Goal: Task Accomplishment & Management: Manage account settings

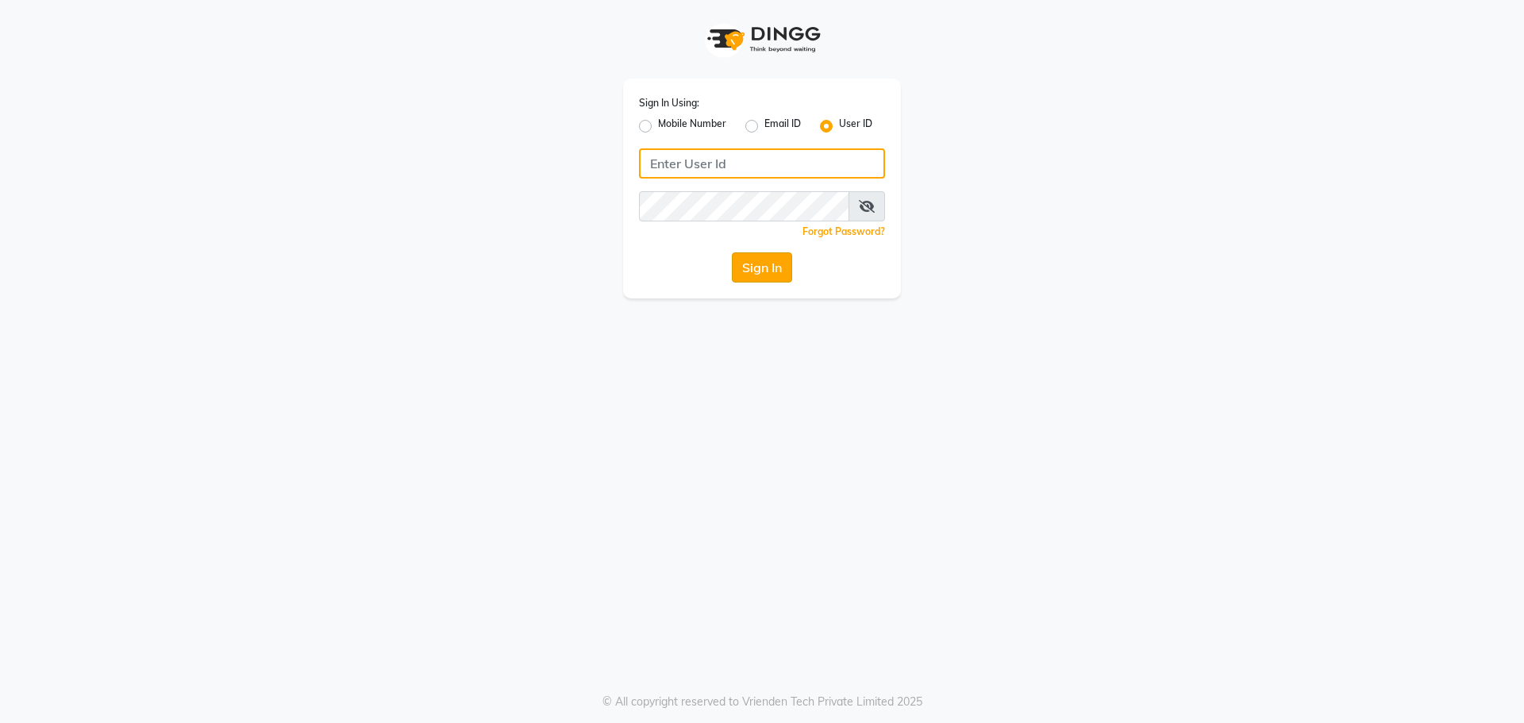
type input "kajol123"
click at [746, 260] on button "Sign In" at bounding box center [762, 267] width 60 height 30
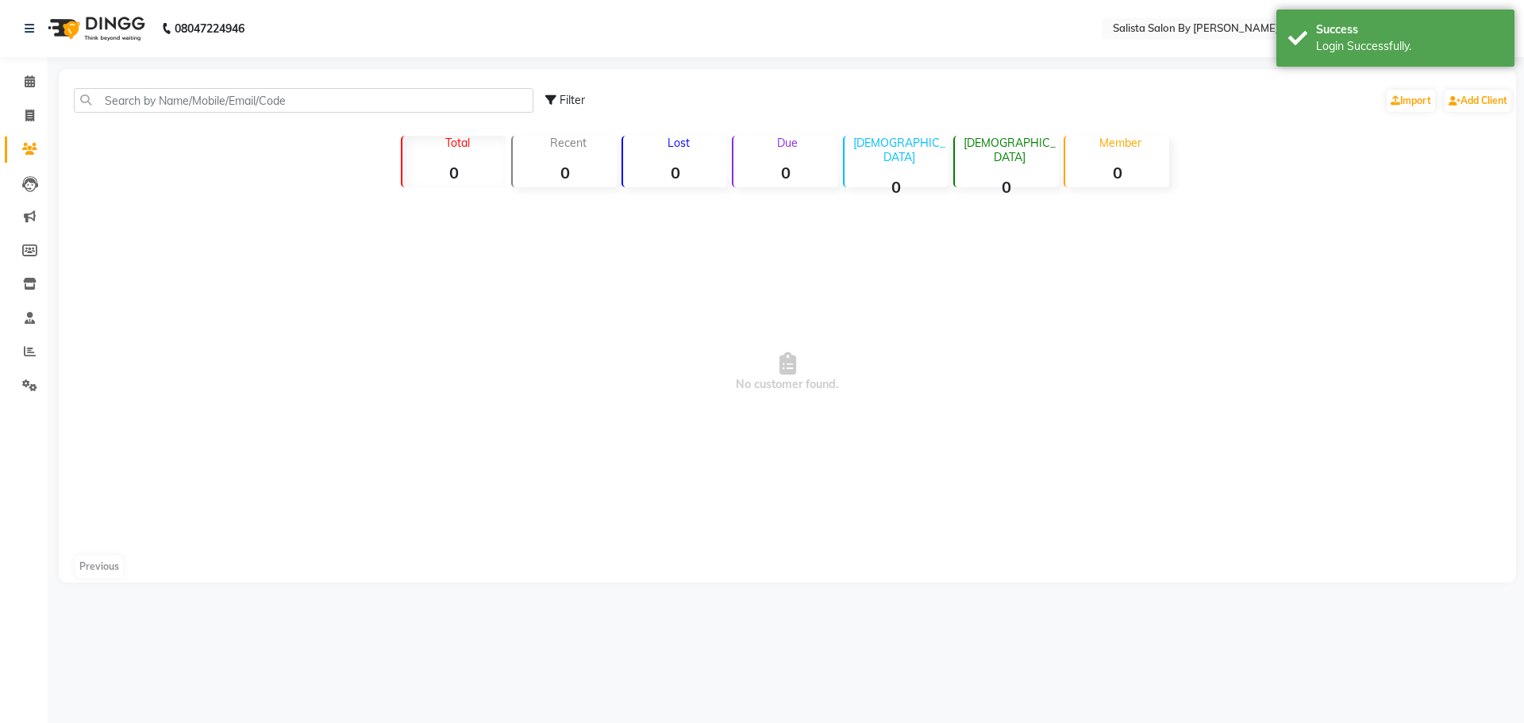
select select "en"
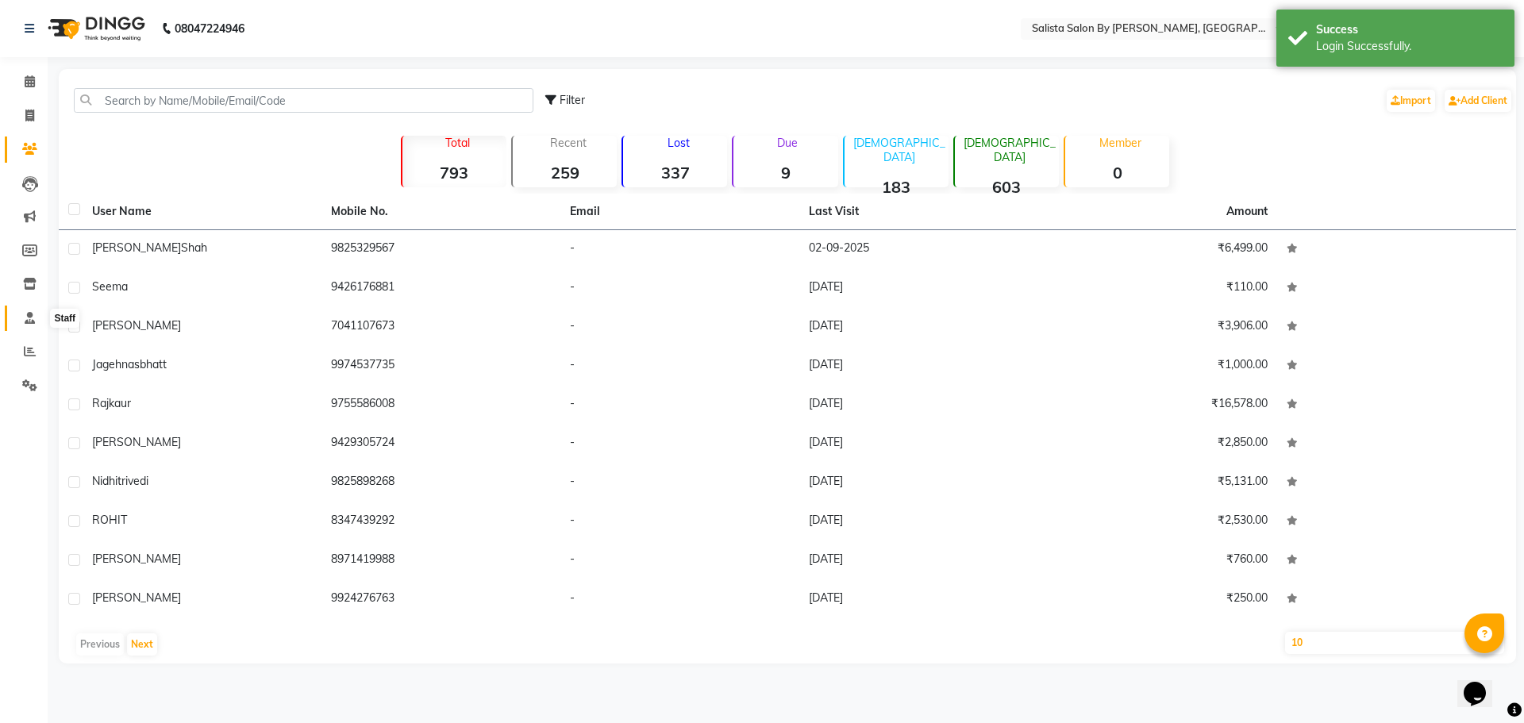
click at [25, 312] on icon at bounding box center [30, 318] width 10 height 12
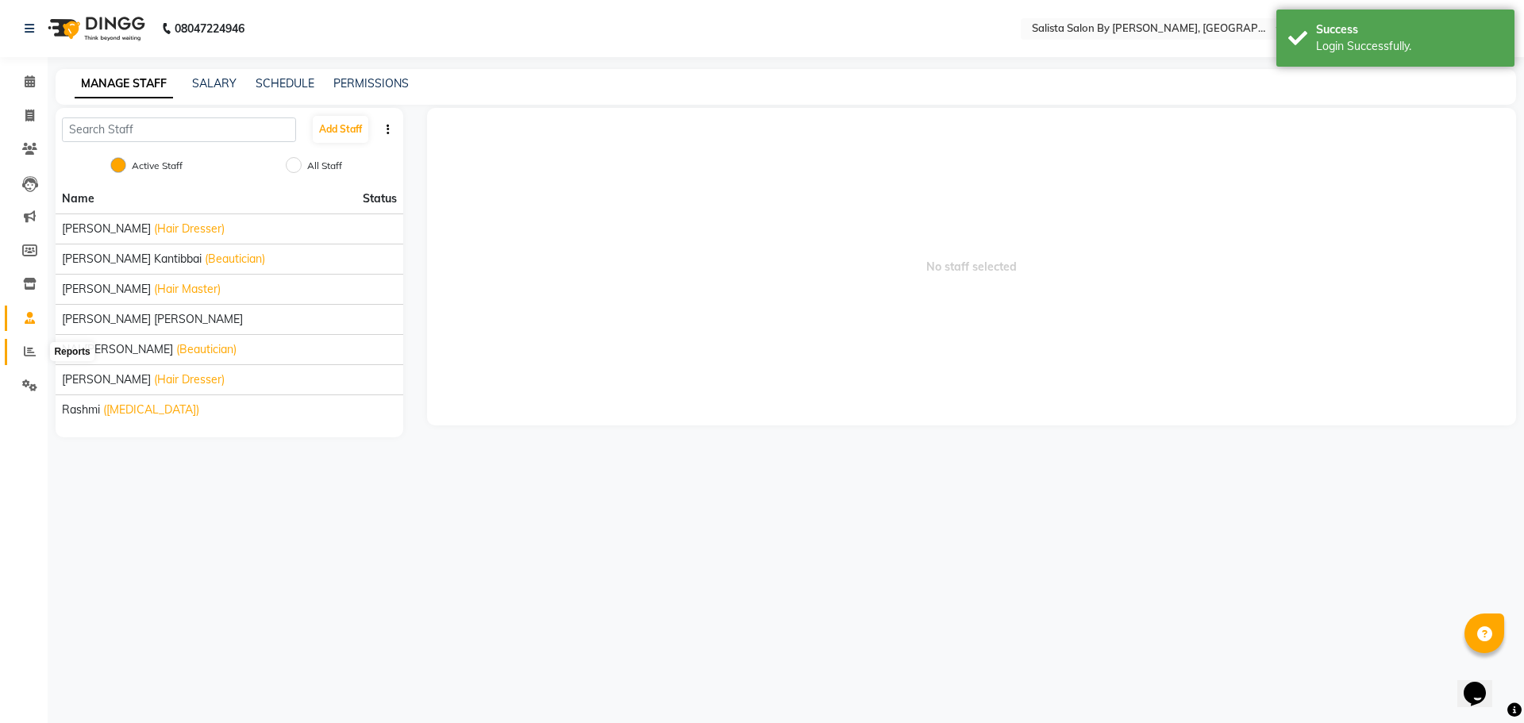
click at [25, 350] on icon at bounding box center [30, 351] width 12 height 12
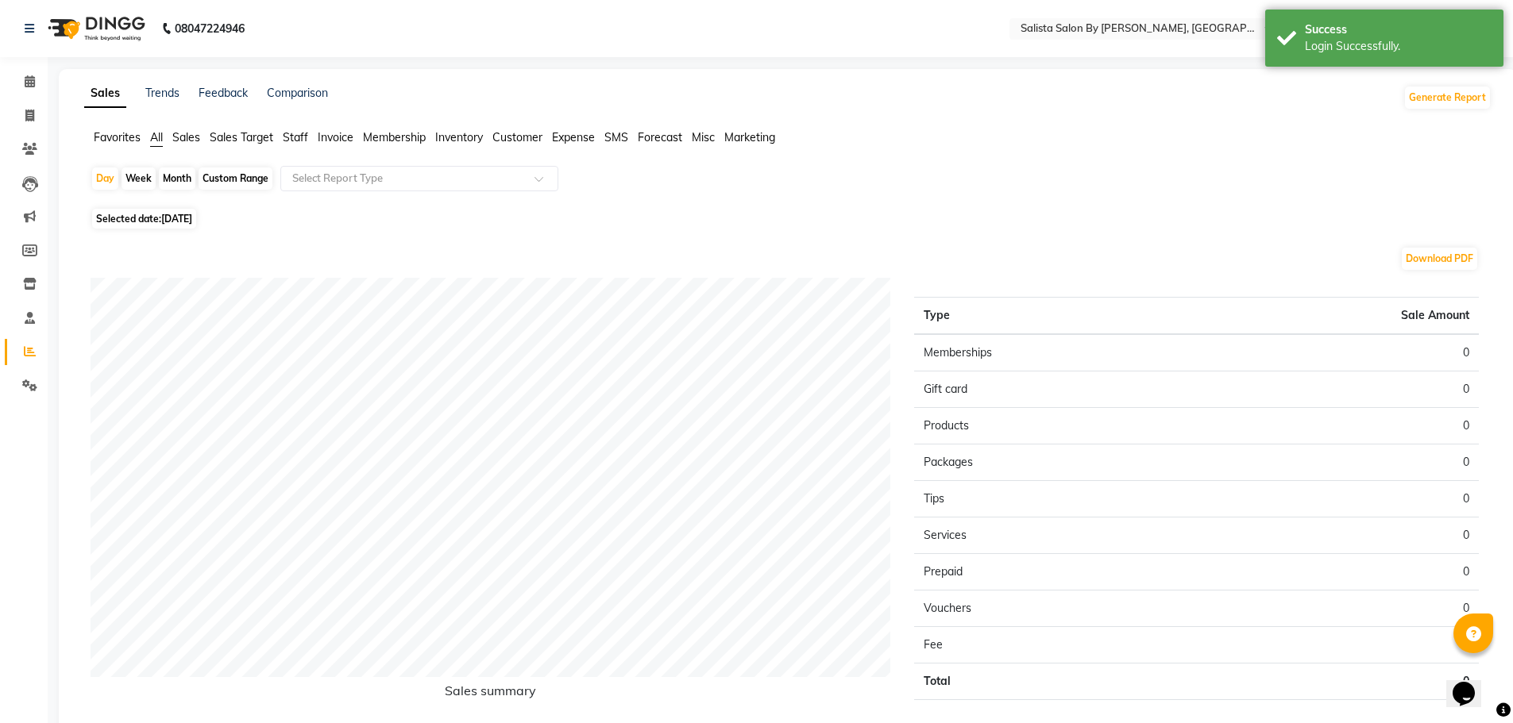
click at [222, 178] on div "Custom Range" at bounding box center [235, 179] width 74 height 22
select select "9"
select select "2025"
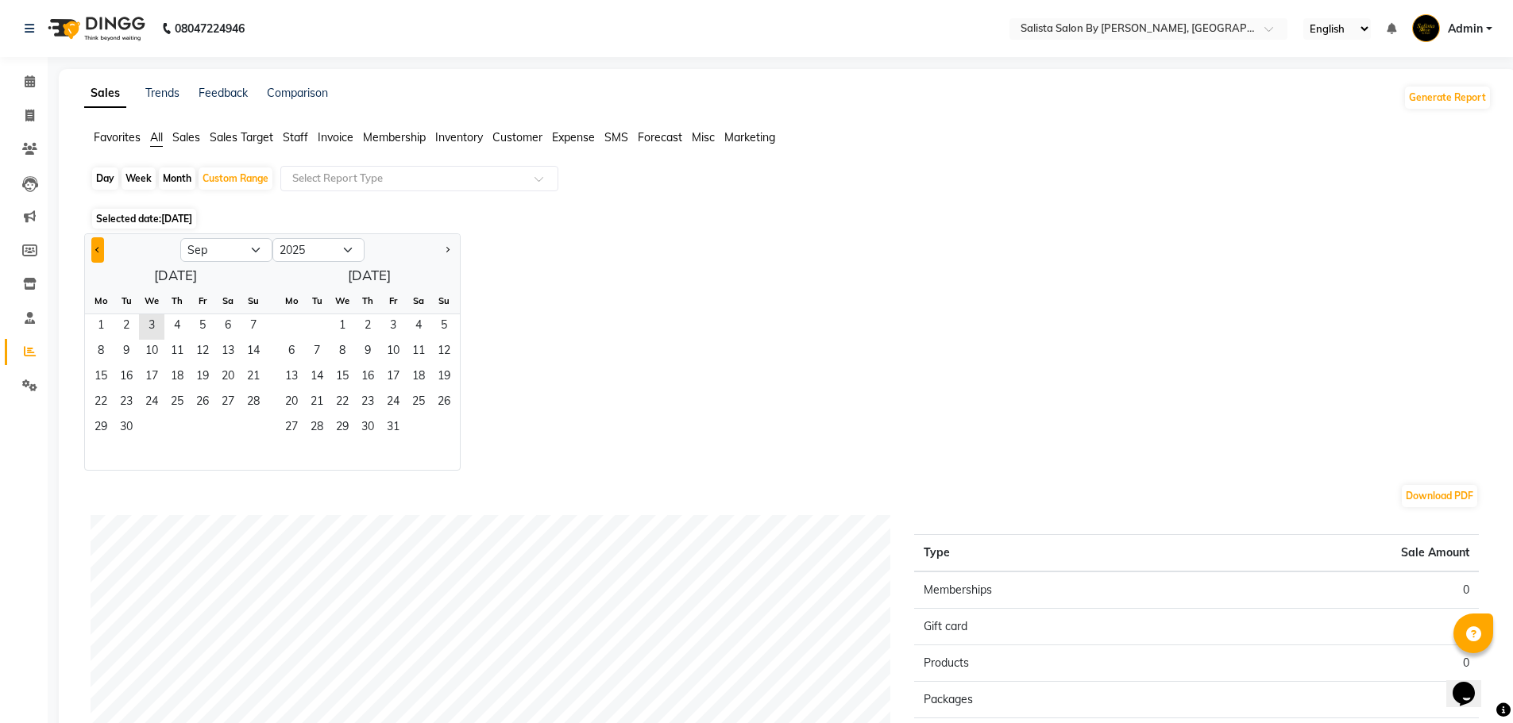
click at [93, 245] on button "Previous month" at bounding box center [97, 249] width 13 height 25
select select "8"
click at [195, 316] on span "1" at bounding box center [202, 326] width 25 height 25
click at [260, 427] on span "31" at bounding box center [253, 428] width 25 height 25
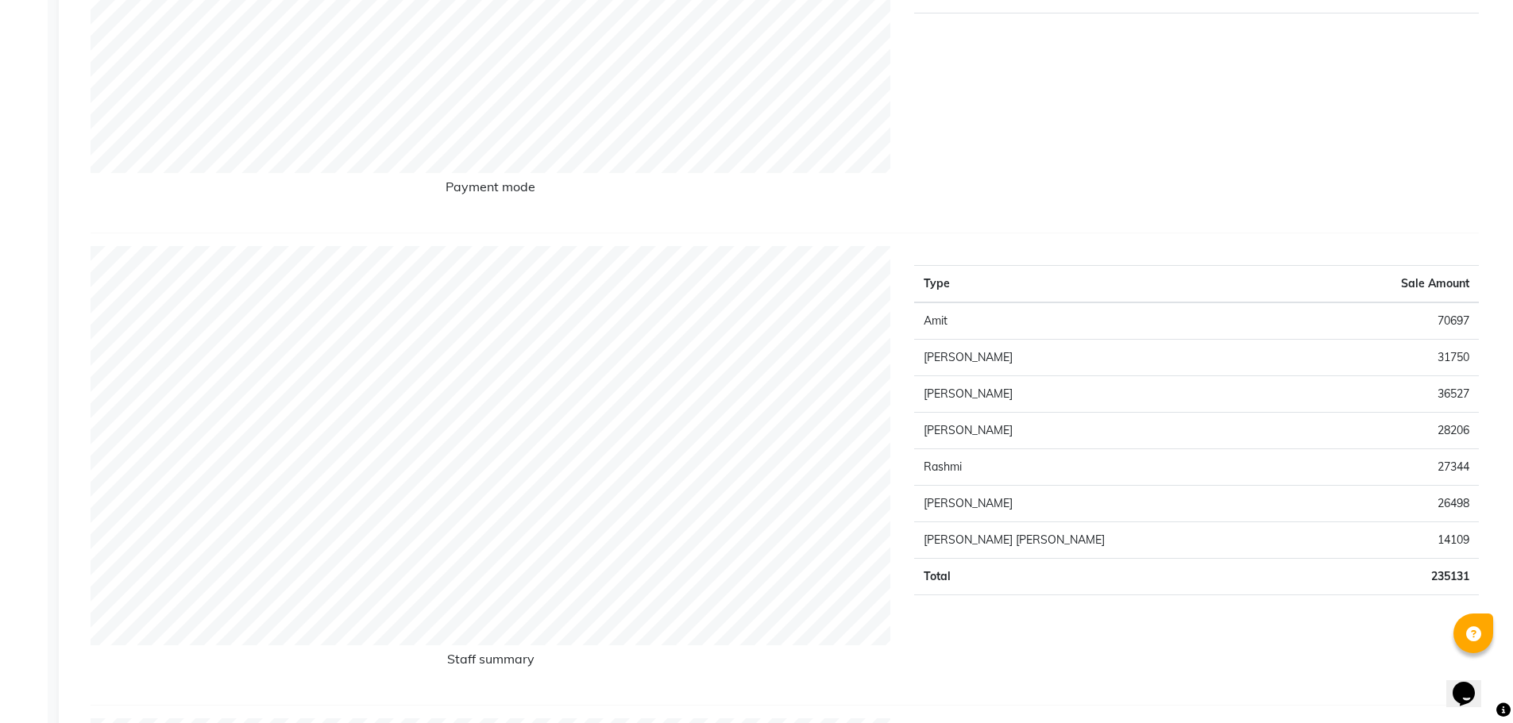
scroll to position [476, 0]
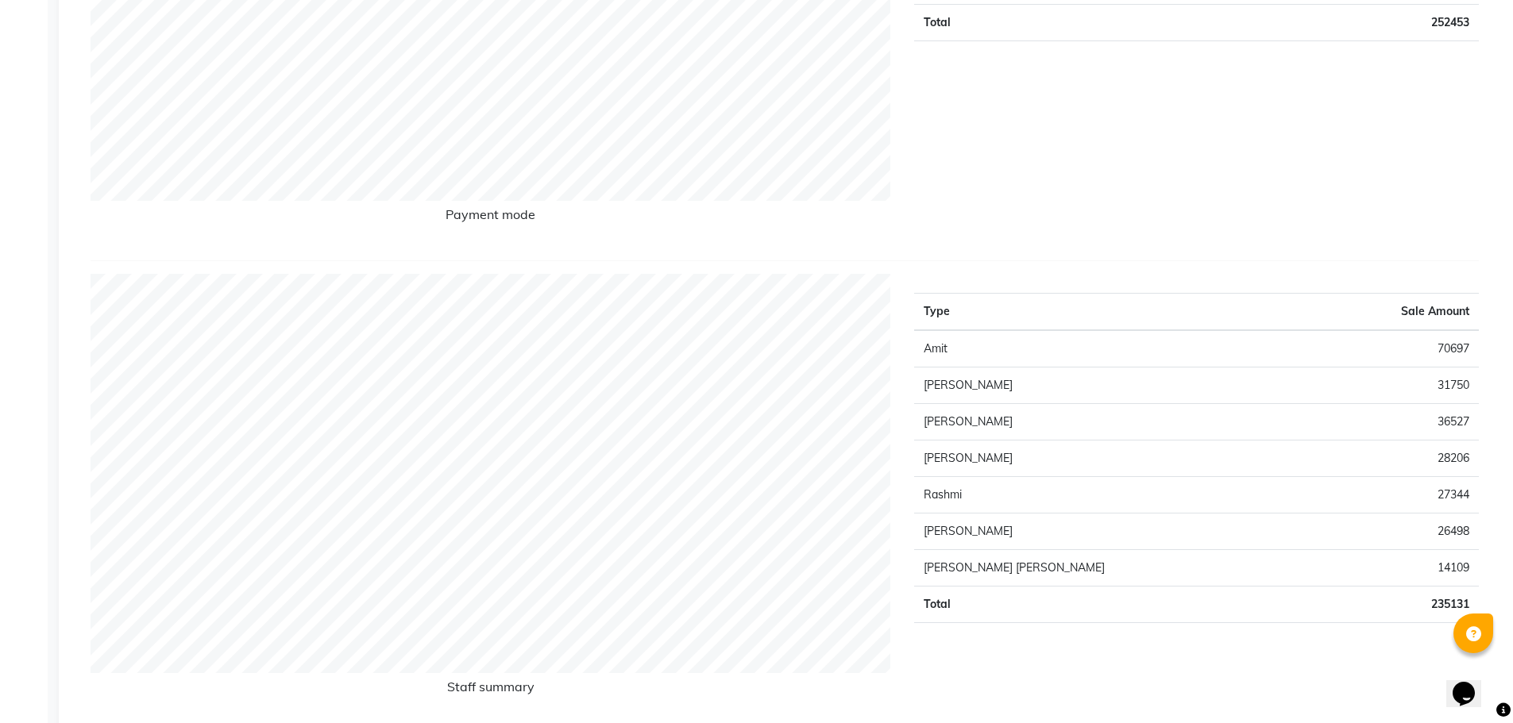
drag, startPoint x: 1086, startPoint y: 565, endPoint x: 950, endPoint y: 522, distance: 142.4
click at [985, 568] on tbody "Amit 70697 [PERSON_NAME] 31750 [PERSON_NAME] 36527 [PERSON_NAME] 28206 Rashmi 2…" at bounding box center [1196, 476] width 565 height 293
click at [1090, 654] on div "Type Sale Amount Amit 70697 [PERSON_NAME] 31750 [PERSON_NAME] 36527 [PERSON_NAM…" at bounding box center [1196, 497] width 588 height 446
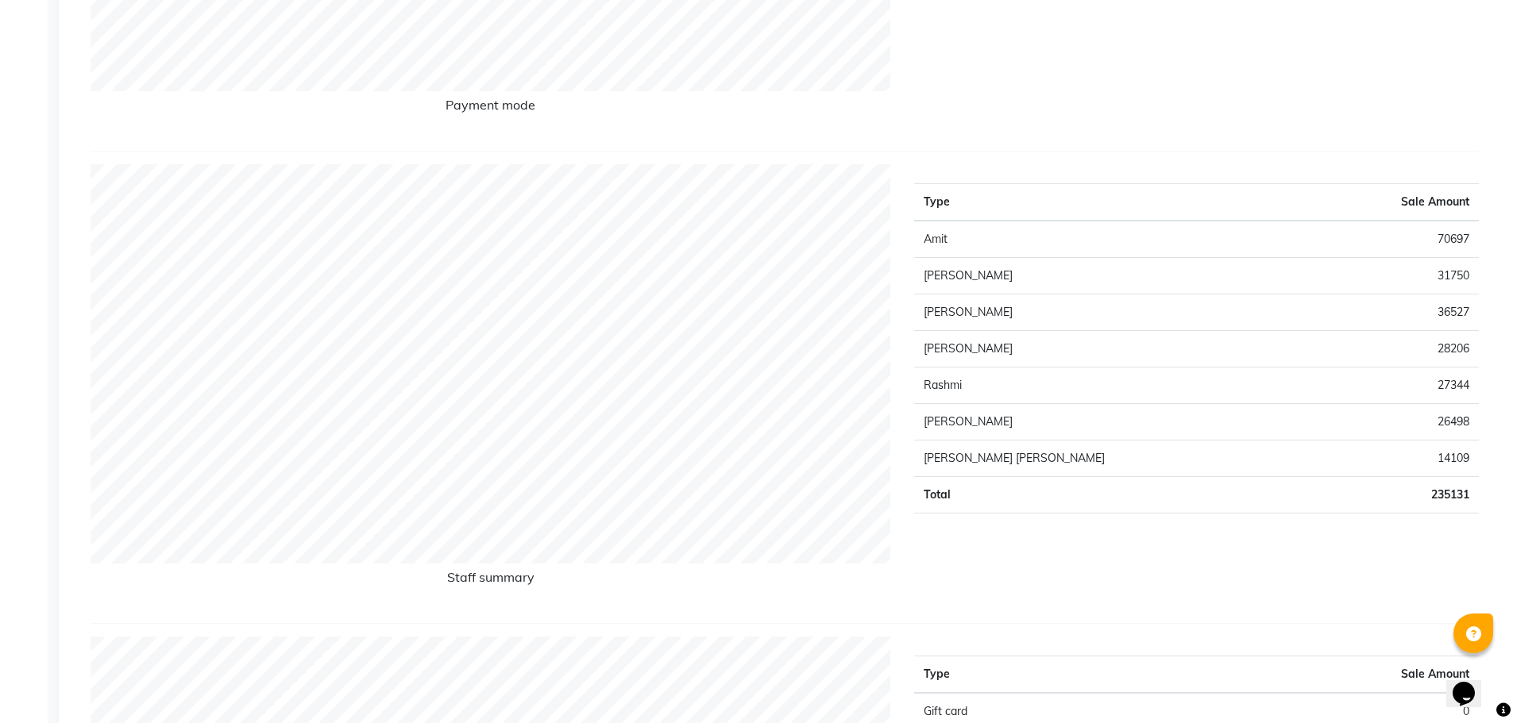
scroll to position [715, 0]
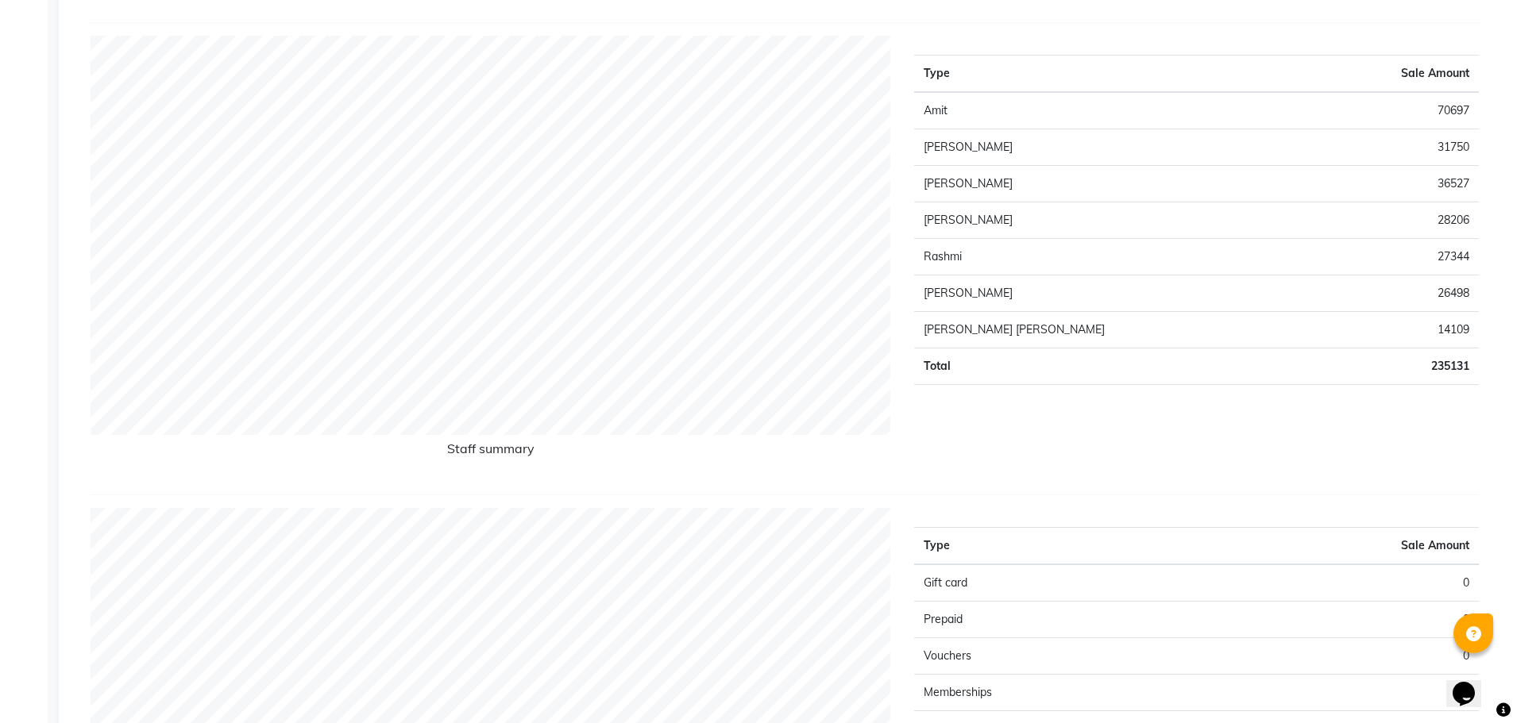
click at [1091, 653] on td "Vouchers" at bounding box center [1055, 656] width 282 height 37
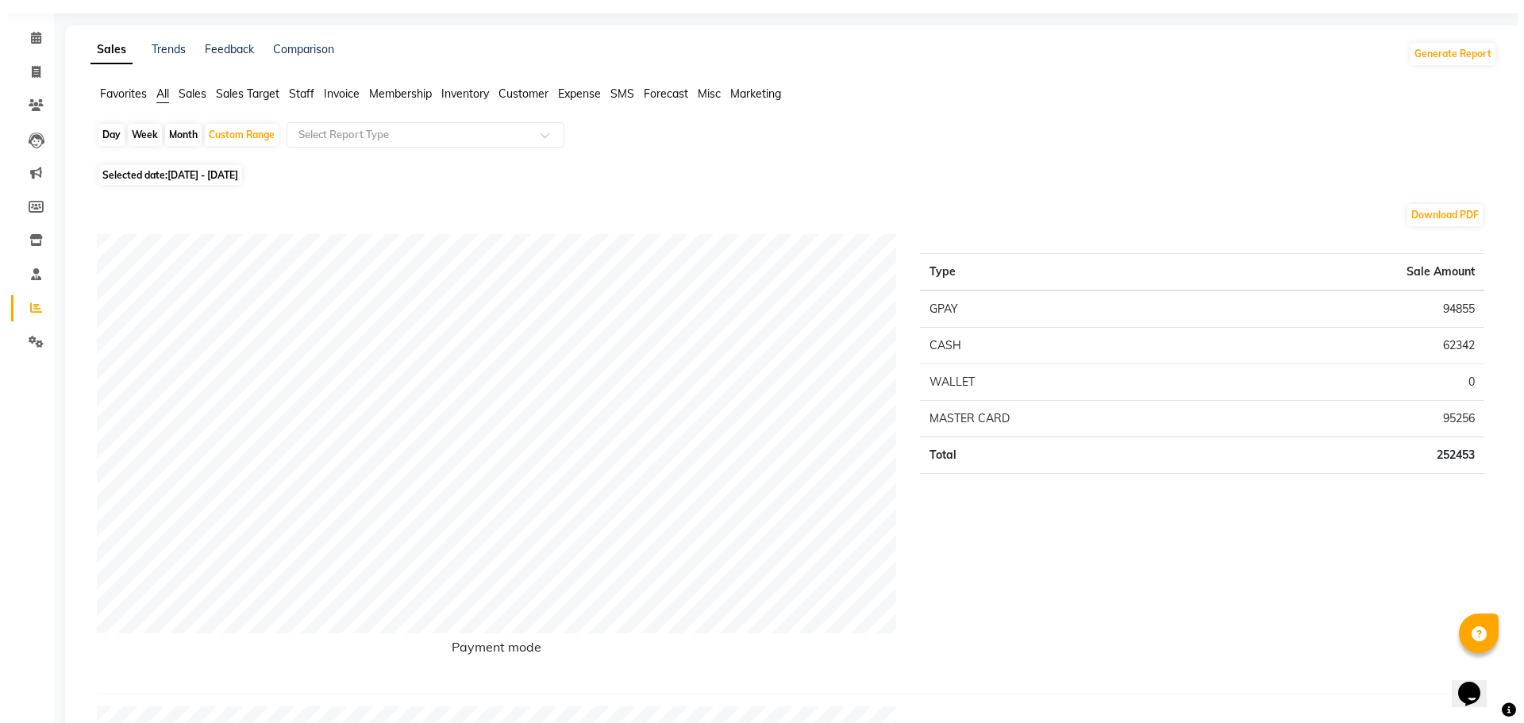
scroll to position [0, 0]
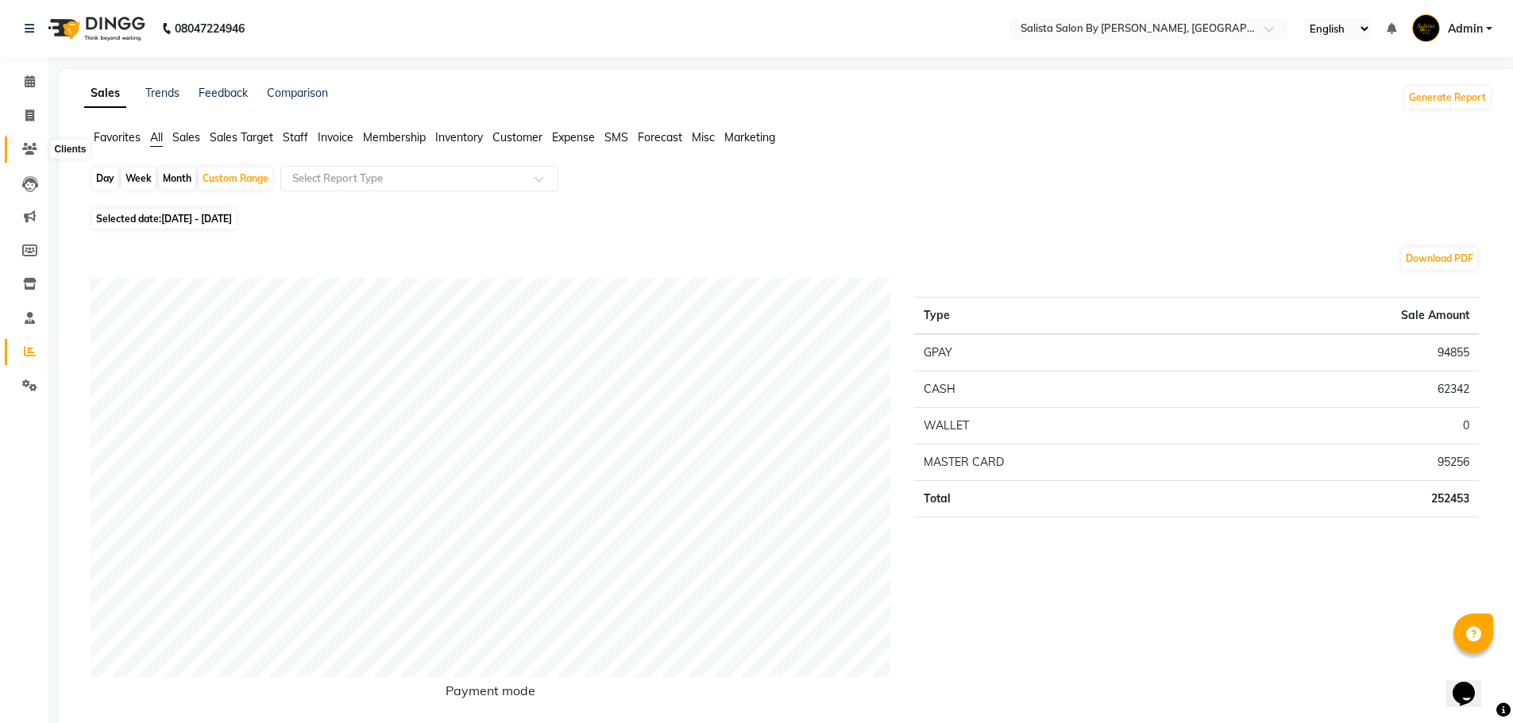
click at [17, 145] on span at bounding box center [30, 150] width 28 height 18
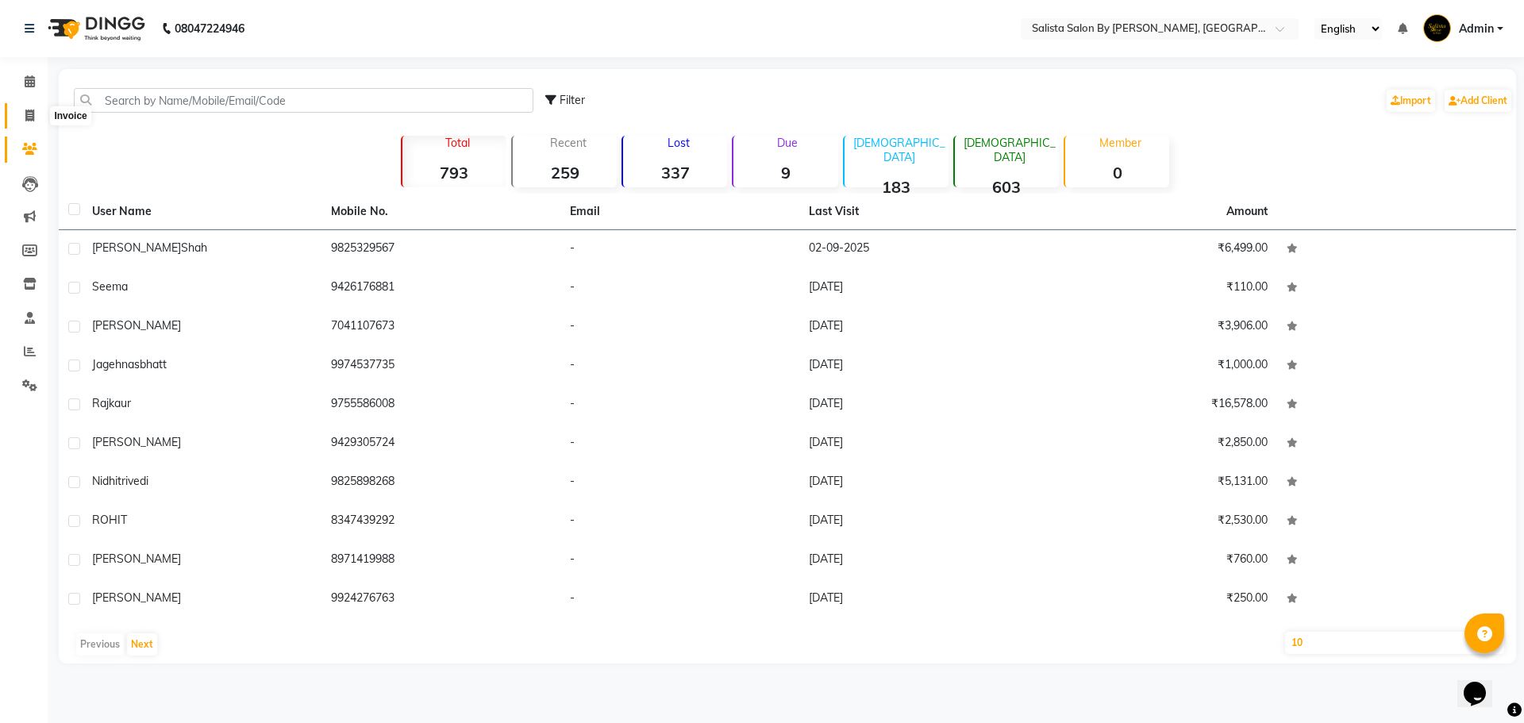
click at [37, 119] on span at bounding box center [30, 116] width 28 height 18
select select "service"
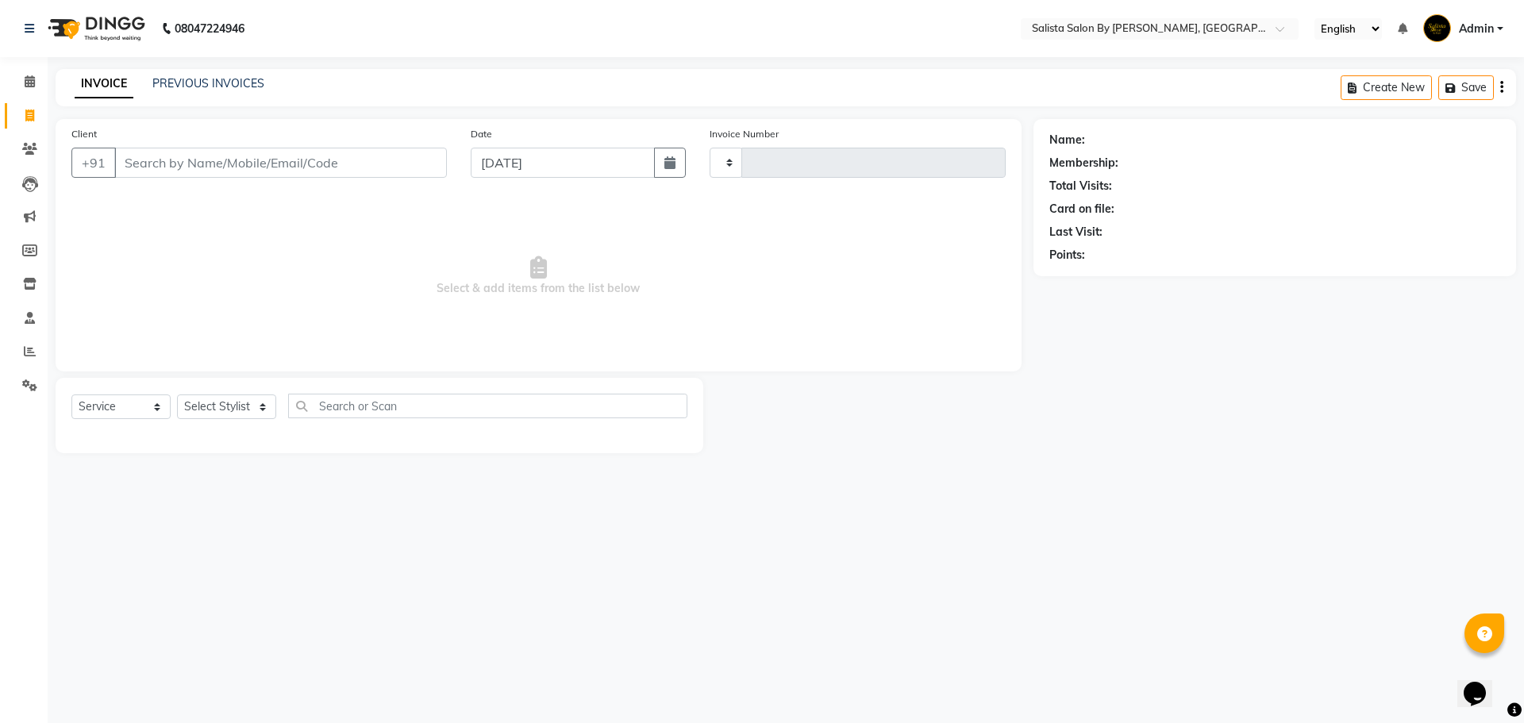
type input "0824"
select select "6878"
click at [206, 84] on link "PREVIOUS INVOICES" at bounding box center [208, 83] width 112 height 14
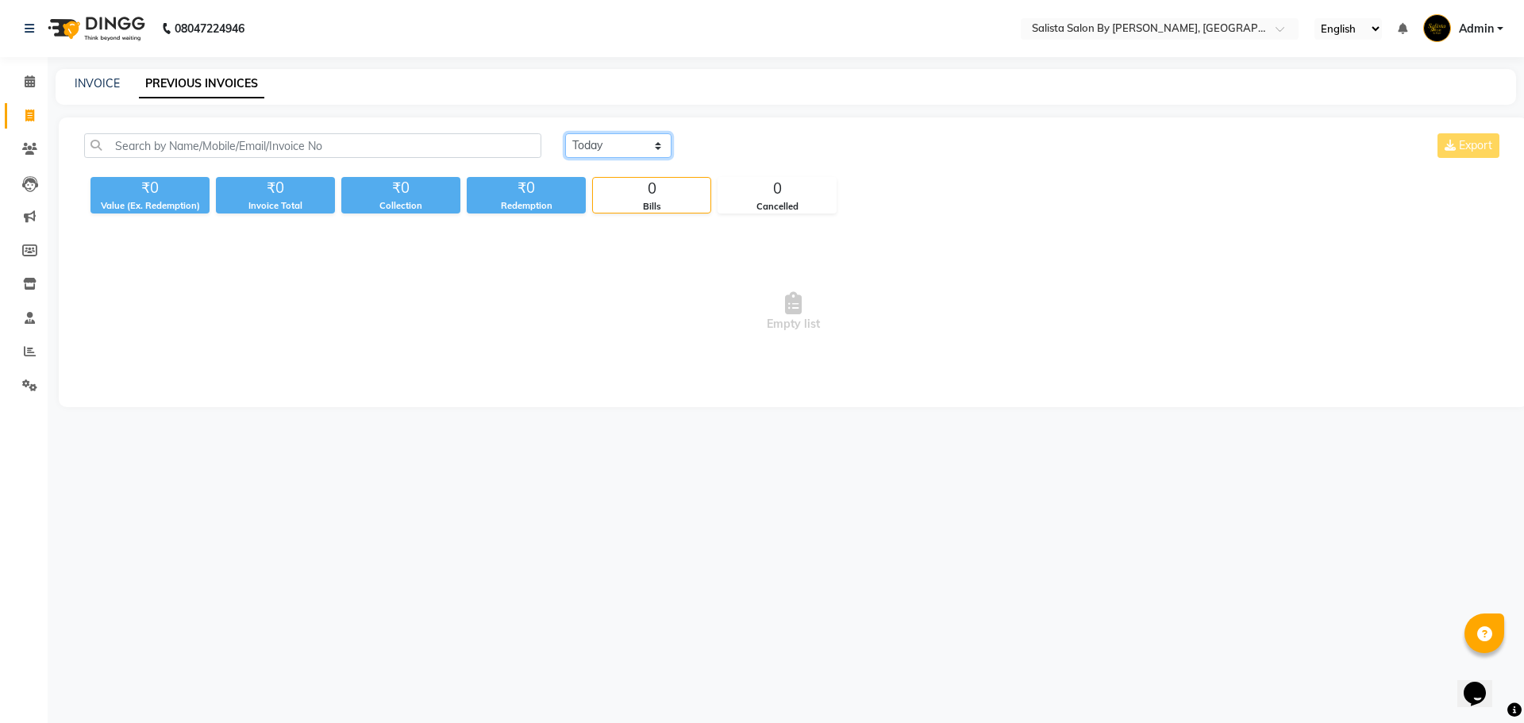
click at [601, 145] on select "[DATE] [DATE] Custom Range" at bounding box center [618, 145] width 106 height 25
select select "range"
click at [565, 133] on select "[DATE] [DATE] Custom Range" at bounding box center [618, 145] width 106 height 25
click at [779, 149] on input "[DATE]" at bounding box center [747, 146] width 111 height 22
select select "9"
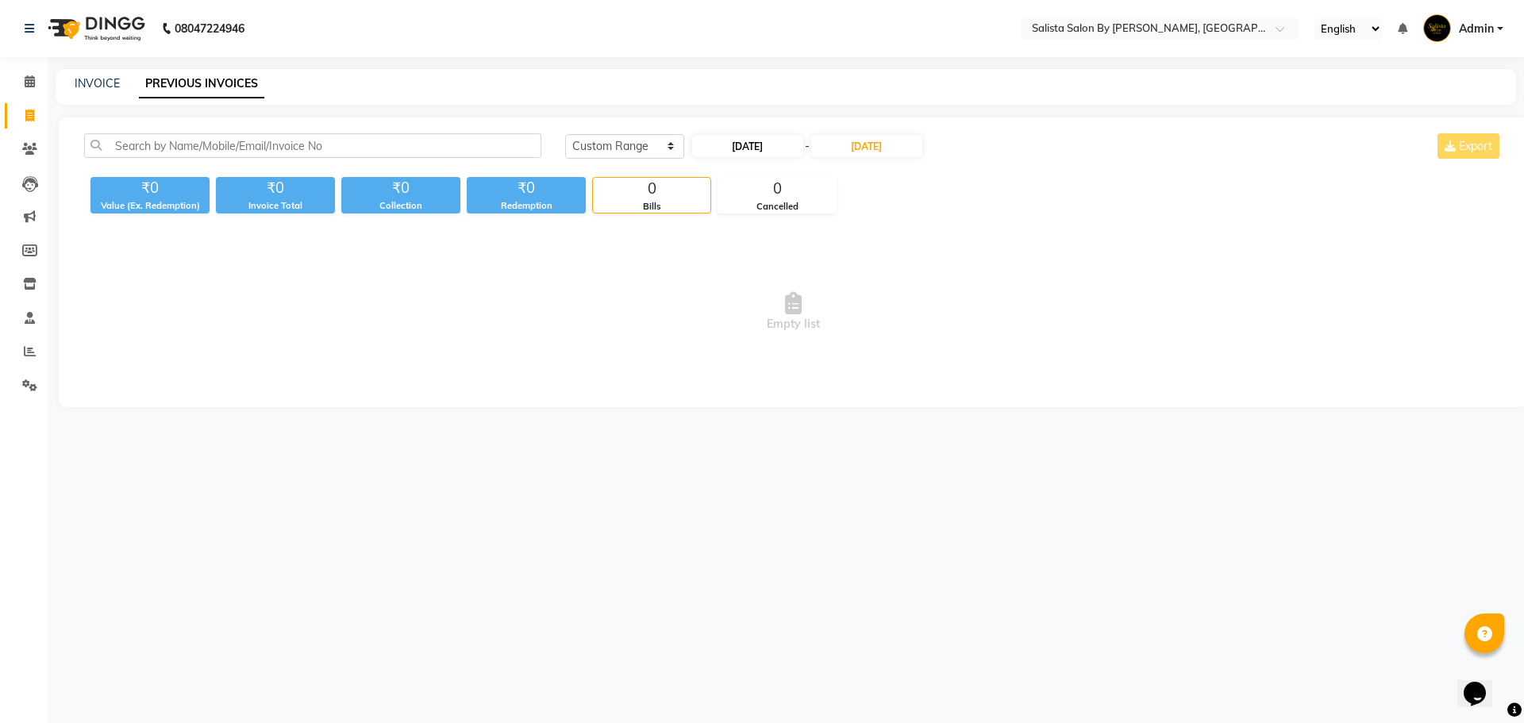
select select "2025"
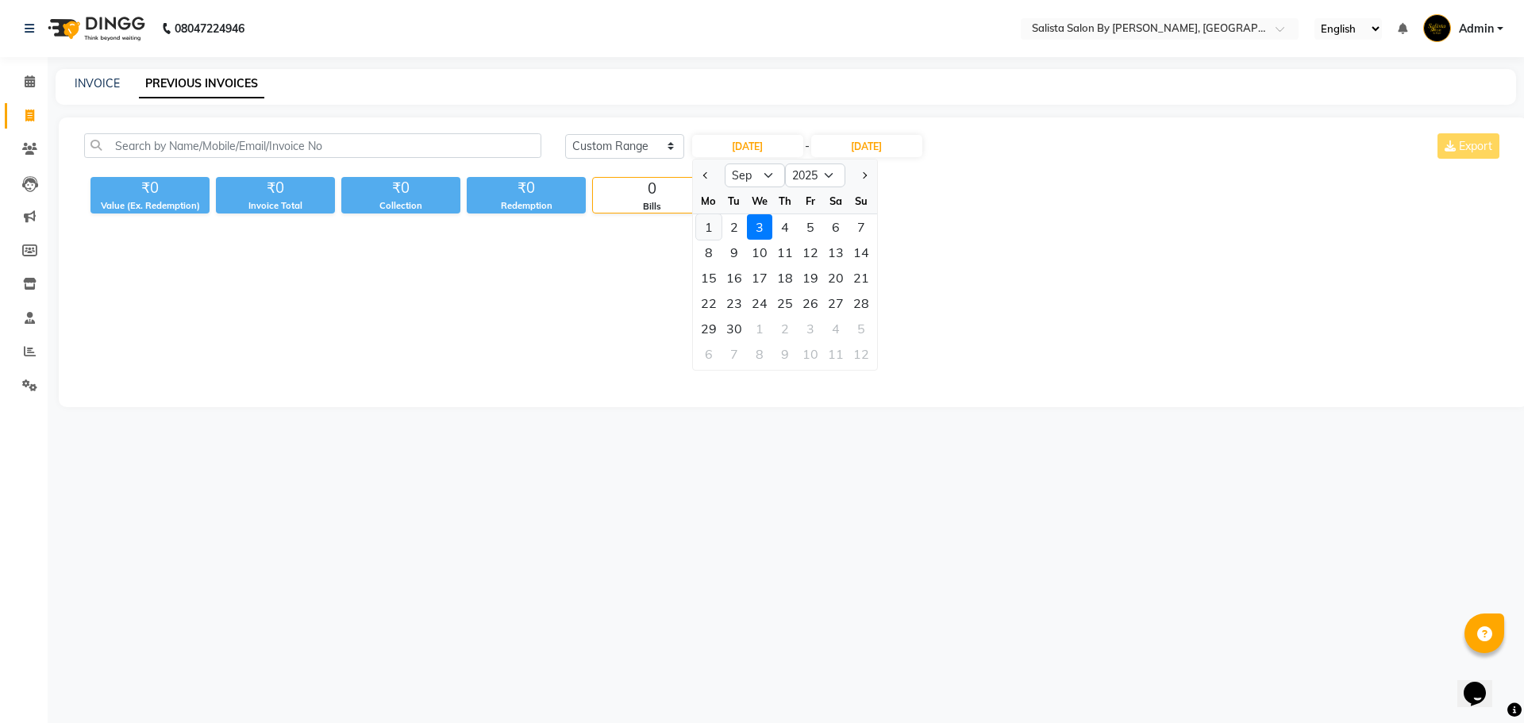
click at [699, 220] on div "1" at bounding box center [708, 226] width 25 height 25
type input "[DATE]"
